Goal: Obtain resource: Obtain resource

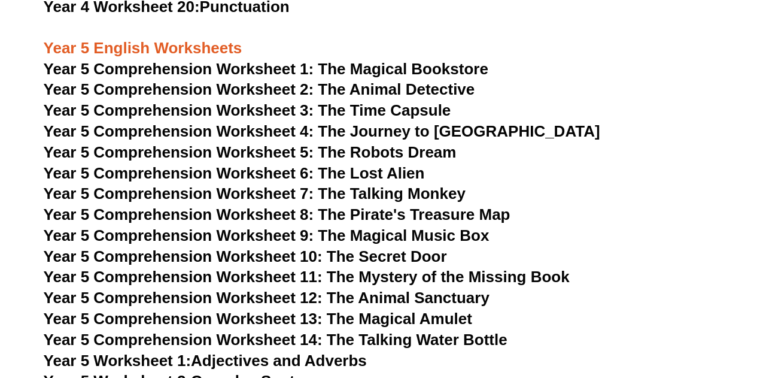
scroll to position [5694, 0]
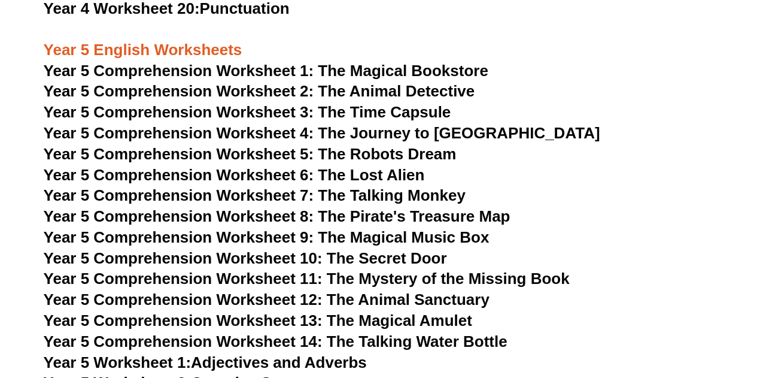
click at [402, 70] on span "Year 5 Comprehension Worksheet 1: The Magical Bookstore" at bounding box center [266, 71] width 445 height 18
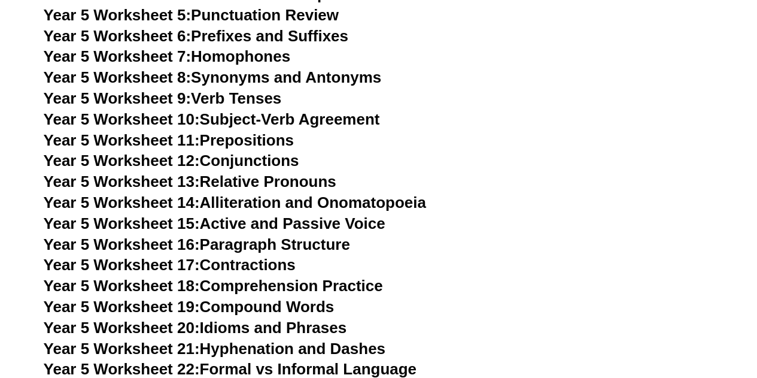
scroll to position [6132, 0]
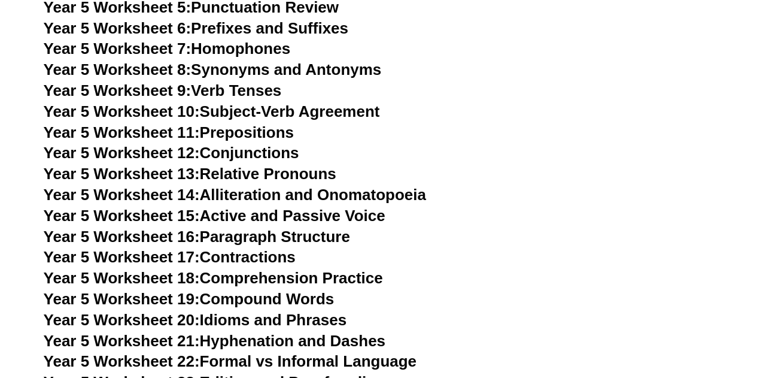
click at [362, 66] on link "Year 5 Worksheet 8: Synonyms and Antonyms" at bounding box center [213, 69] width 338 height 18
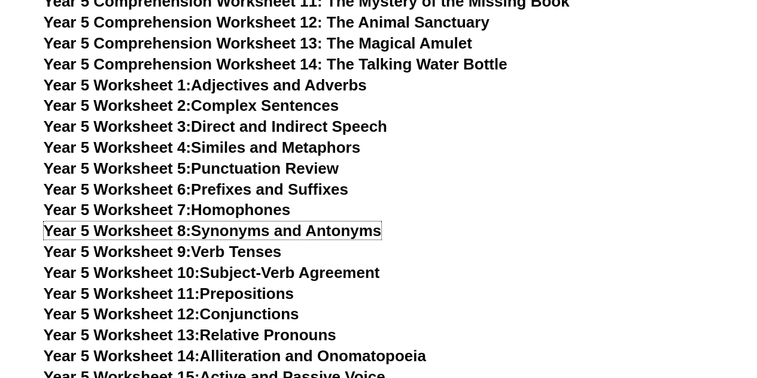
scroll to position [5972, 0]
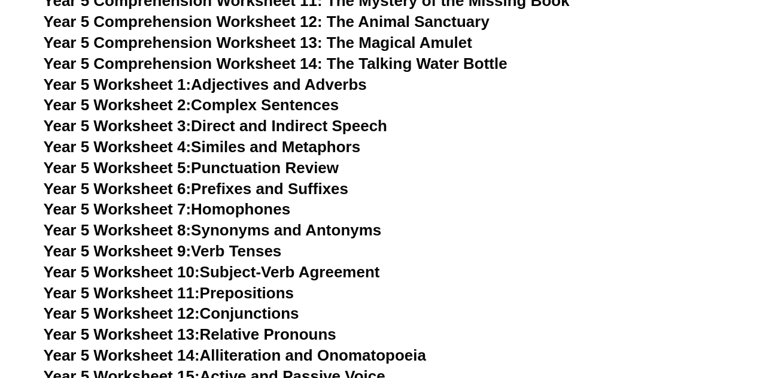
click at [336, 89] on link "Year 5 Worksheet 1: Adjectives and Adverbs" at bounding box center [205, 84] width 323 height 18
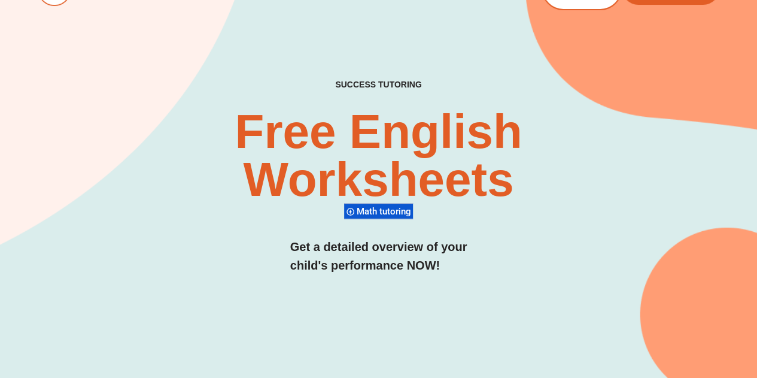
scroll to position [38, 0]
click at [384, 211] on span "Math tutoring" at bounding box center [386, 210] width 58 height 11
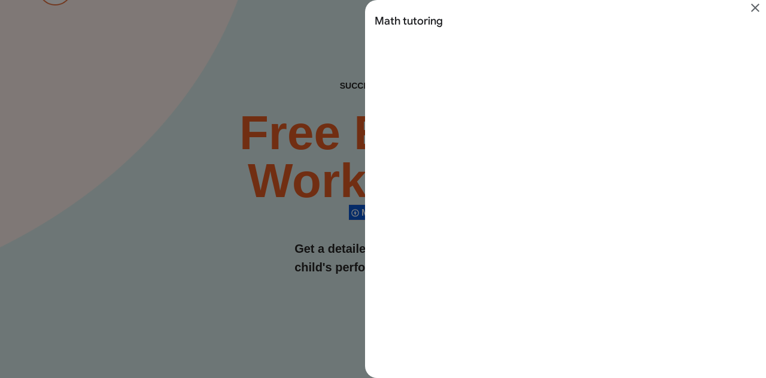
scroll to position [29, 0]
click at [753, 10] on icon "Close" at bounding box center [755, 8] width 8 height 8
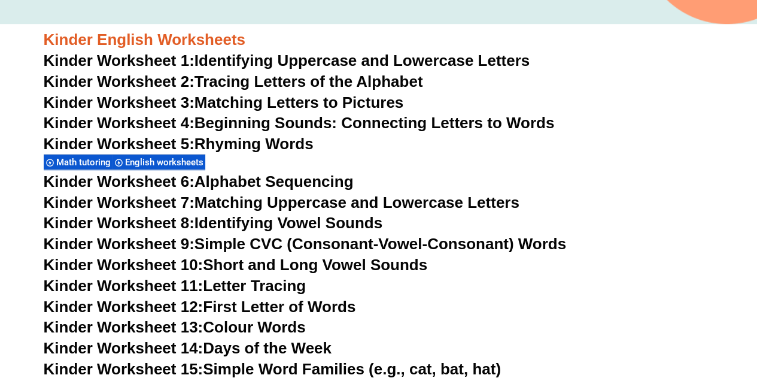
scroll to position [415, 0]
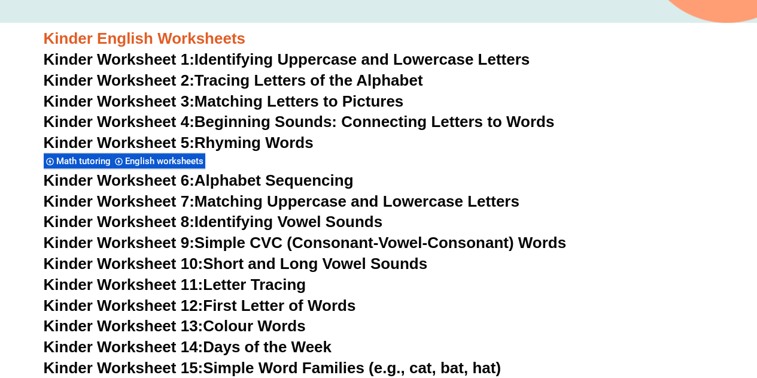
click at [91, 162] on span "Math tutoring" at bounding box center [85, 161] width 58 height 11
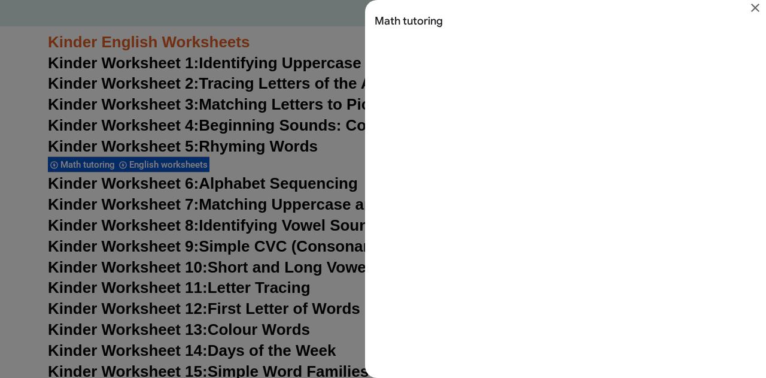
scroll to position [0, 0]
click at [755, 9] on icon "Close" at bounding box center [755, 8] width 14 height 14
